Goal: Book appointment/travel/reservation

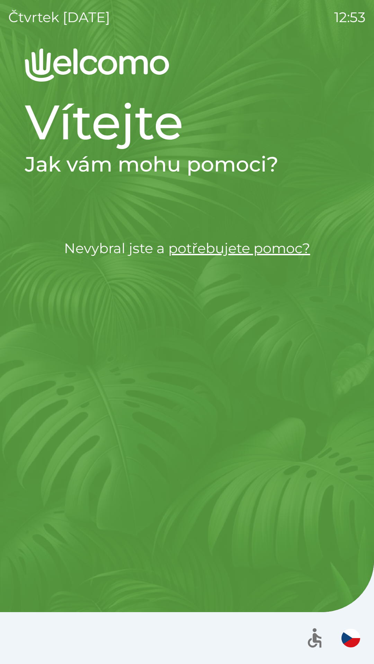
click at [233, 245] on link "potřebujete pomoc?" at bounding box center [239, 248] width 142 height 17
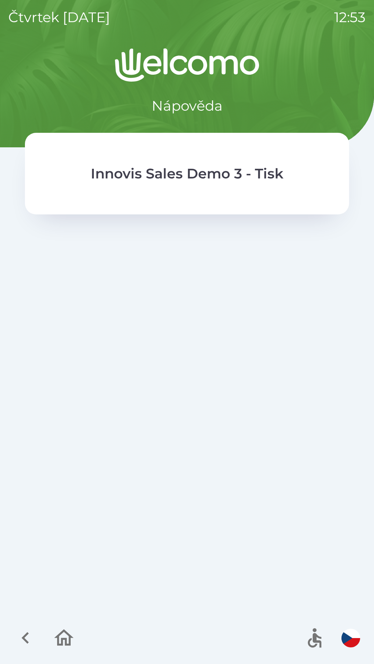
click at [62, 629] on icon "button" at bounding box center [63, 638] width 23 height 23
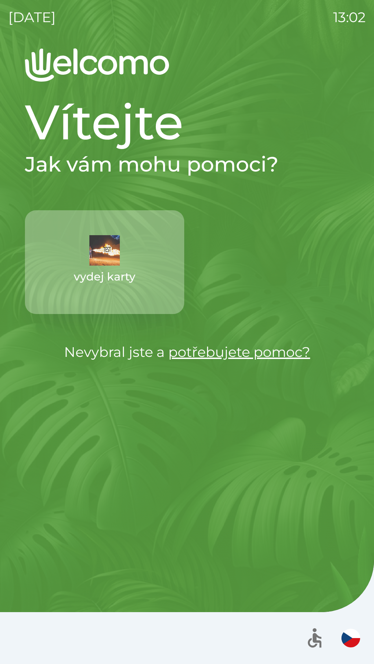
click at [110, 252] on img "button" at bounding box center [104, 250] width 30 height 30
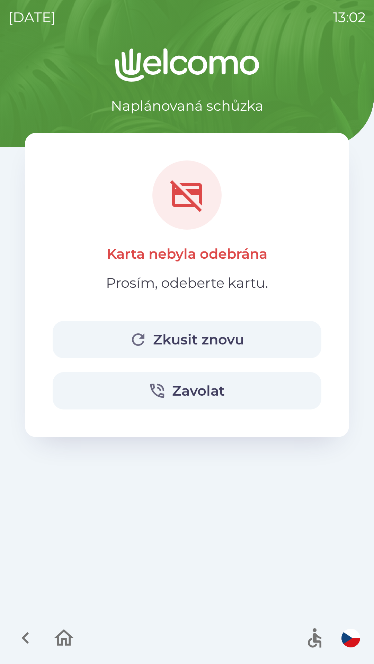
click at [196, 332] on button "Zkusit znovu" at bounding box center [187, 339] width 269 height 37
click at [205, 346] on button "Zkusit znovu" at bounding box center [187, 339] width 269 height 37
click at [76, 637] on button "button" at bounding box center [63, 638] width 29 height 29
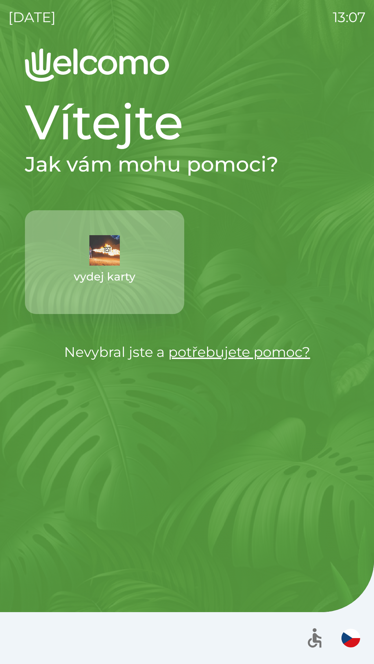
click at [118, 252] on img "button" at bounding box center [104, 250] width 30 height 30
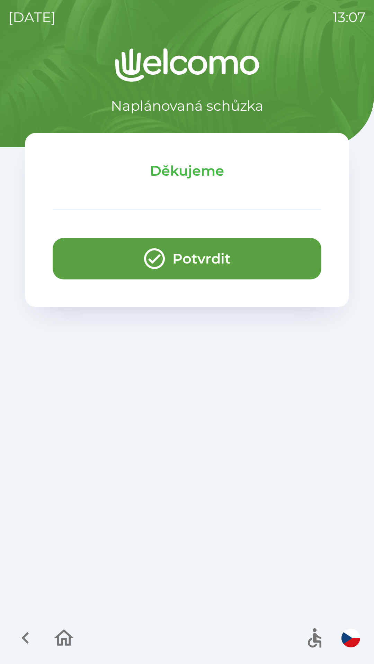
click at [142, 254] on icon "button" at bounding box center [154, 258] width 25 height 25
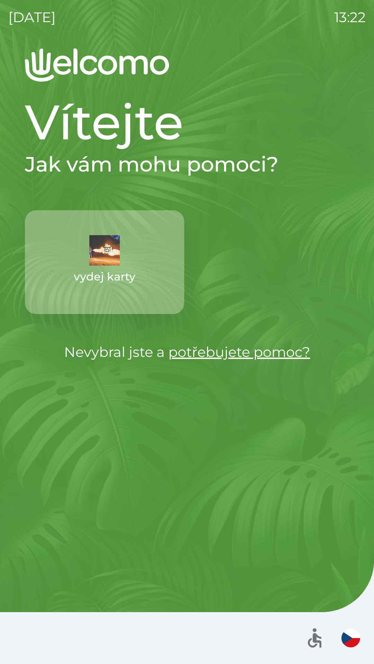
click at [79, 261] on button "vydej karty" at bounding box center [104, 262] width 159 height 104
